Goal: Navigation & Orientation: Find specific page/section

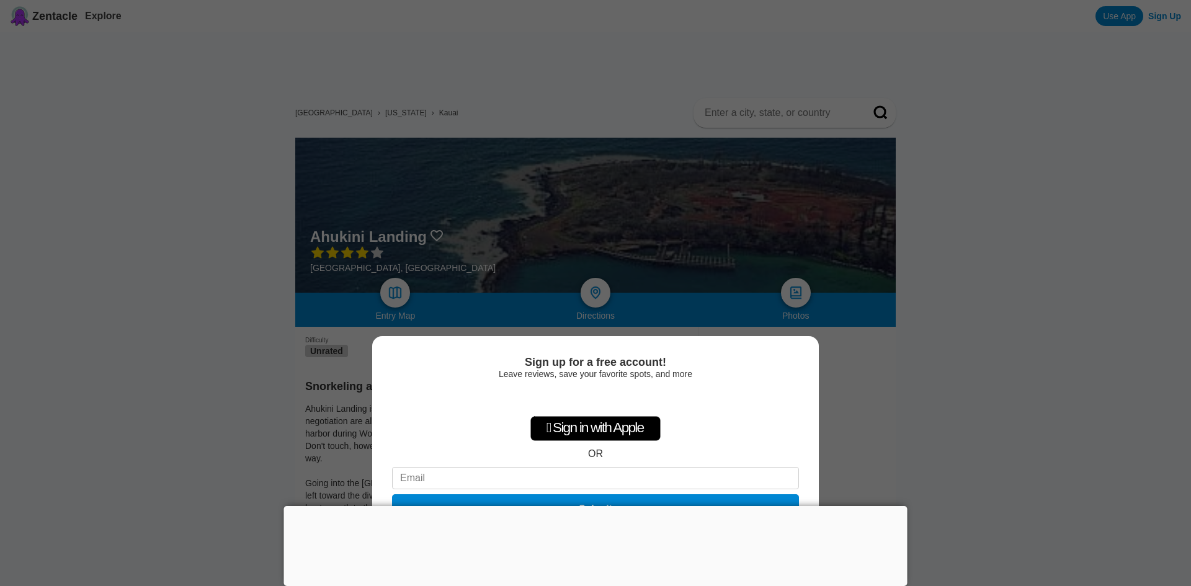
click at [1028, 314] on div "Sign up for a free account! Leave reviews, save your favorite spots, and more …" at bounding box center [595, 293] width 1191 height 586
click at [630, 264] on div "Sign up for a free account! Leave reviews, save your favorite spots, and more …" at bounding box center [595, 293] width 1191 height 586
click at [599, 291] on div "Sign up for a free account! Leave reviews, save your favorite spots, and more …" at bounding box center [595, 293] width 1191 height 586
click at [540, 475] on input at bounding box center [595, 478] width 407 height 22
drag, startPoint x: 944, startPoint y: 408, endPoint x: 954, endPoint y: 408, distance: 9.3
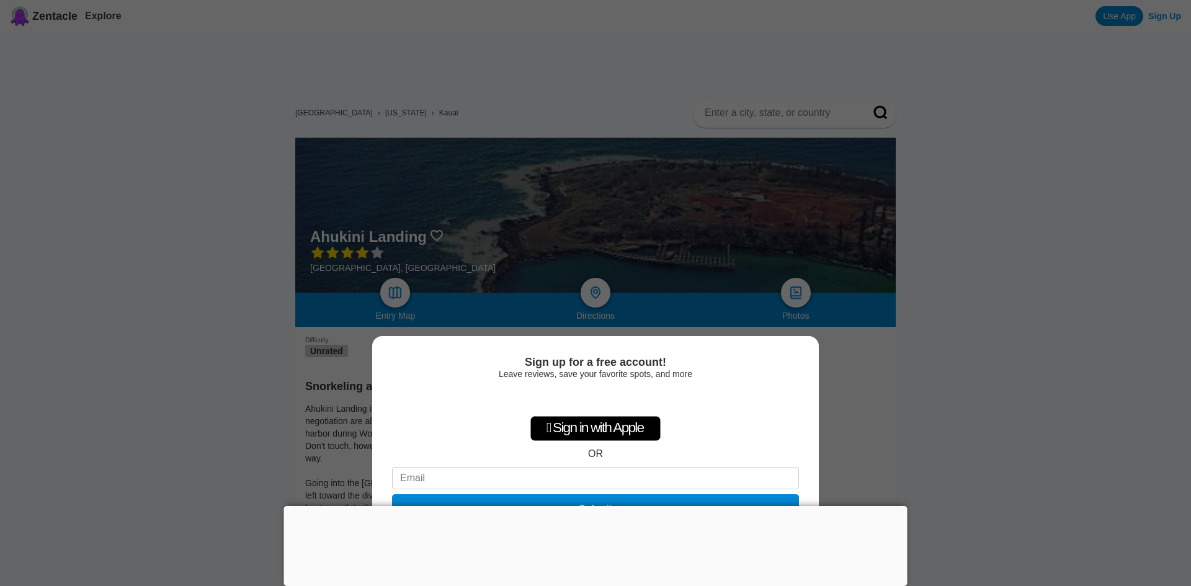
click at [950, 408] on div "Sign up for a free account! Leave reviews, save your favorite spots, and more …" at bounding box center [595, 293] width 1191 height 586
